Goal: Task Accomplishment & Management: Complete application form

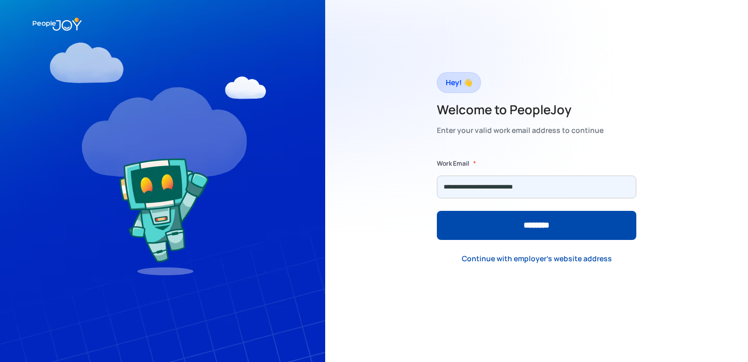
click at [512, 183] on input "**********" at bounding box center [536, 187] width 199 height 23
type input "**********"
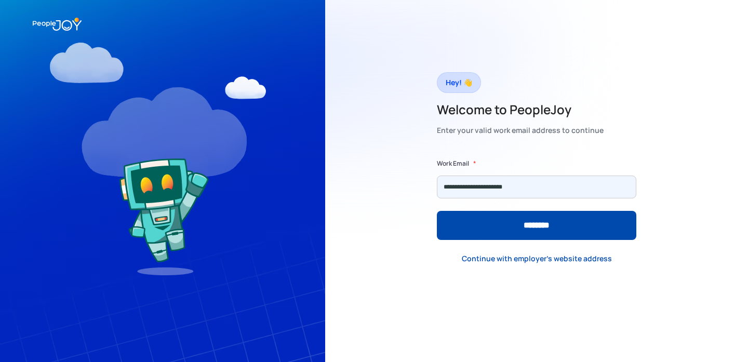
click at [437, 211] on input "********" at bounding box center [536, 225] width 199 height 29
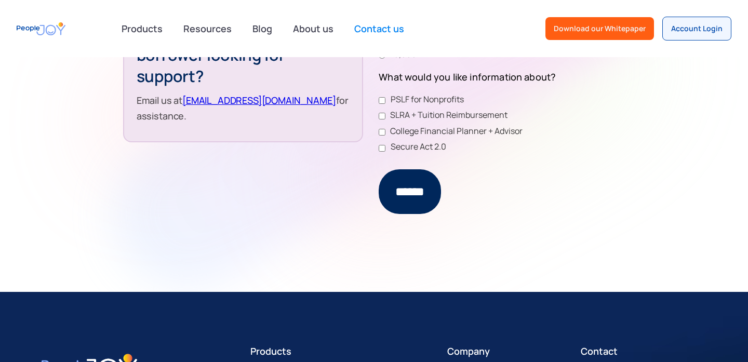
scroll to position [773, 0]
